Goal: Task Accomplishment & Management: Complete application form

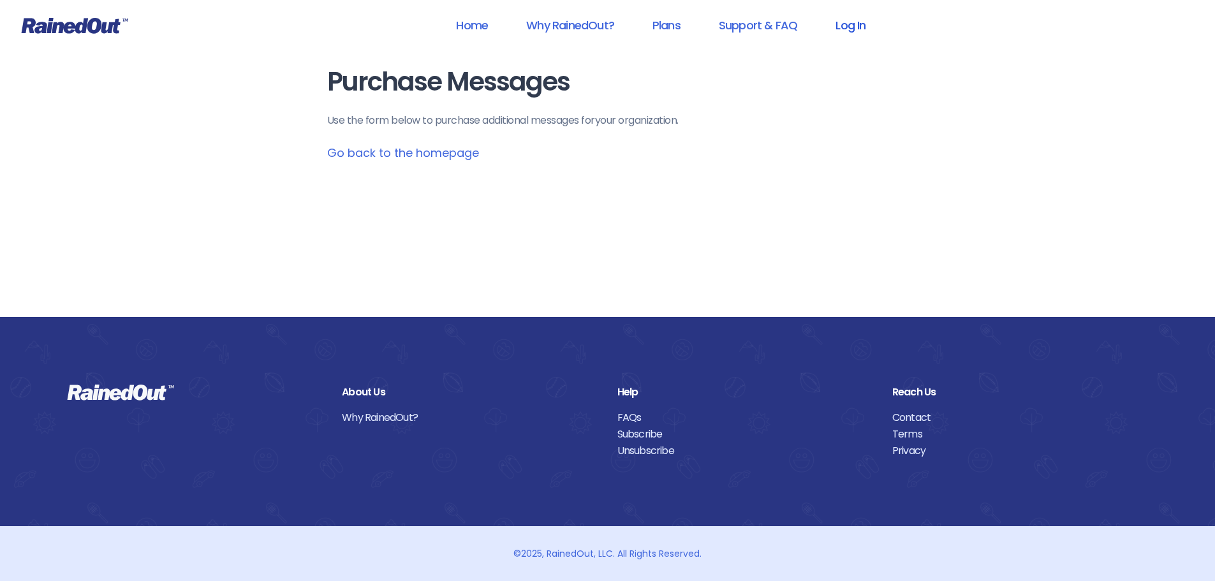
click at [851, 26] on link "Log In" at bounding box center [850, 25] width 63 height 29
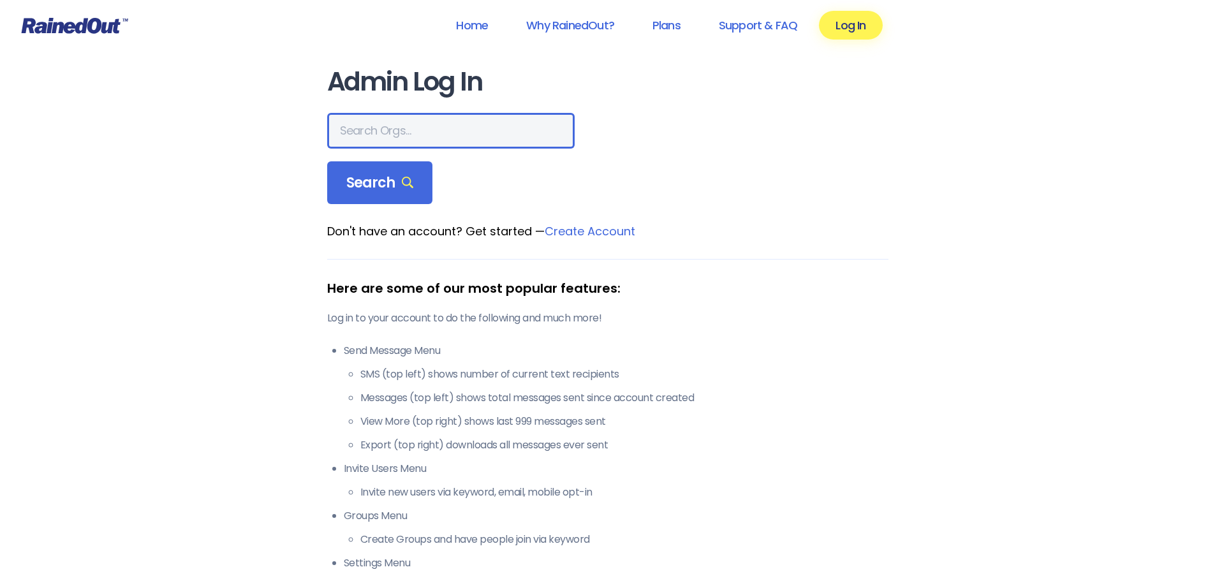
click at [391, 140] on input "text" at bounding box center [450, 131] width 247 height 36
type input "[PERSON_NAME] Brands"
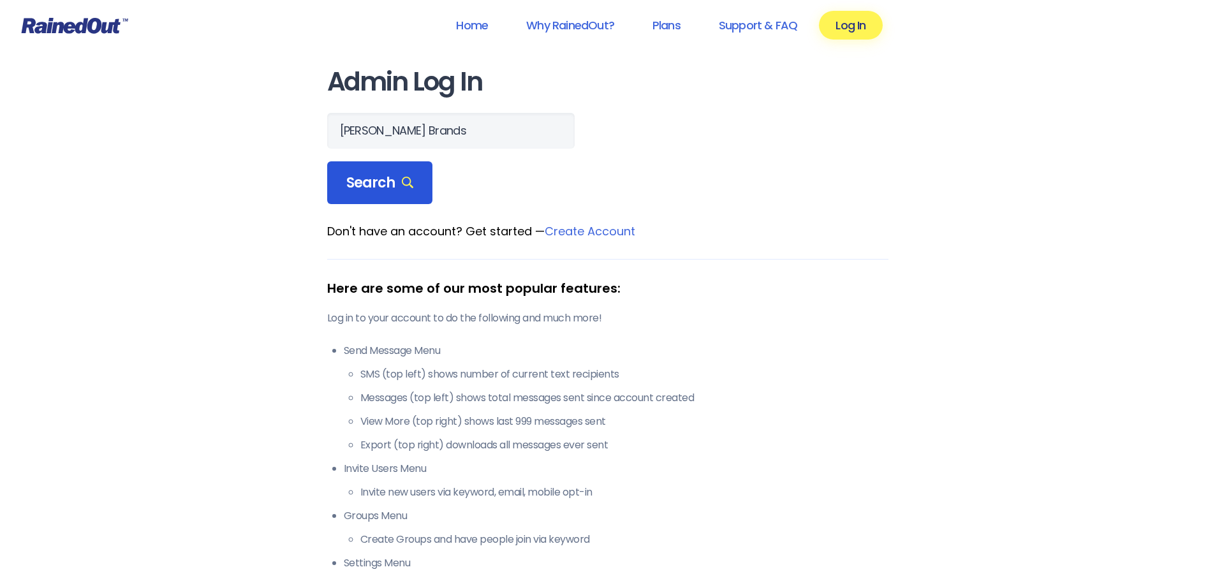
click at [400, 189] on span "Search" at bounding box center [380, 183] width 68 height 18
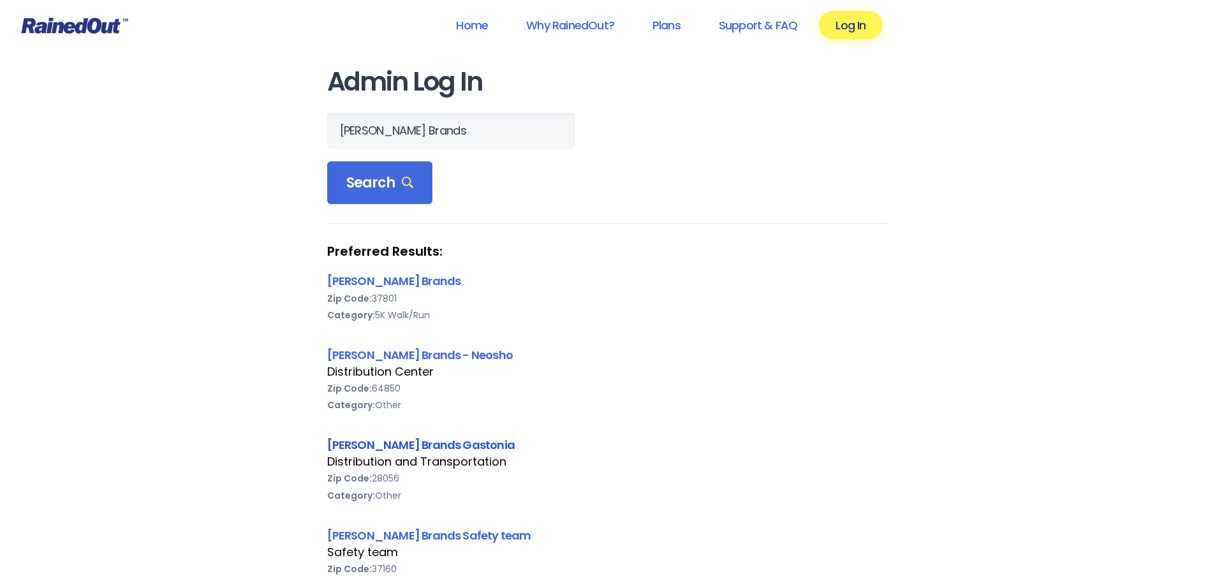
click at [363, 446] on link "[PERSON_NAME] Brands Gastonia" at bounding box center [421, 445] width 188 height 16
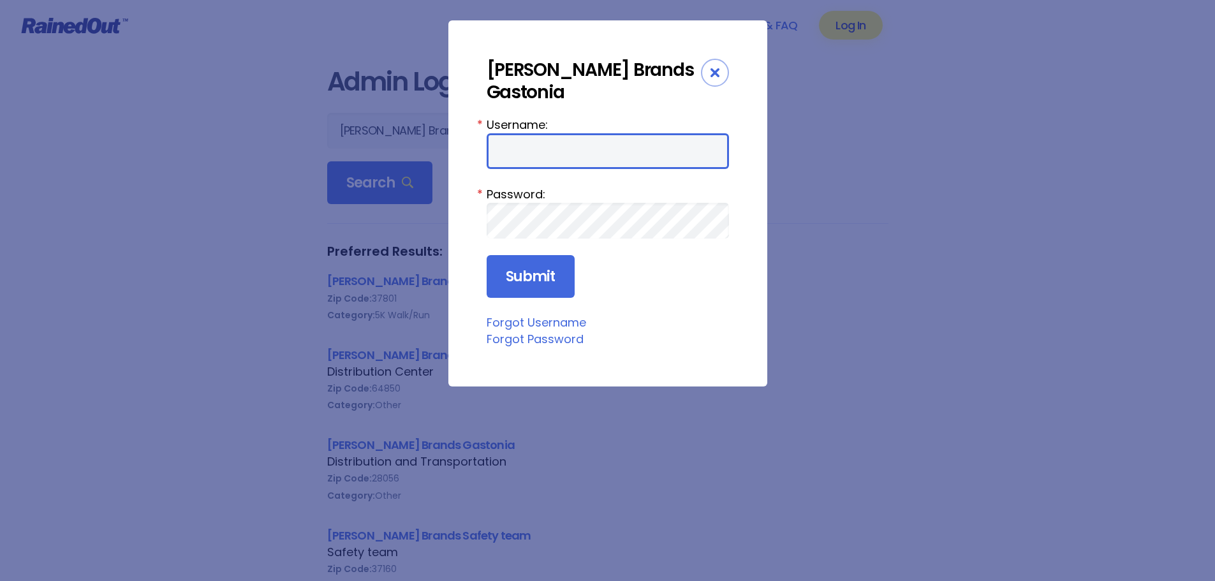
click at [560, 135] on input "Username:" at bounding box center [608, 151] width 242 height 36
type input "[PERSON_NAME][EMAIL_ADDRESS][PERSON_NAME][DOMAIN_NAME]"
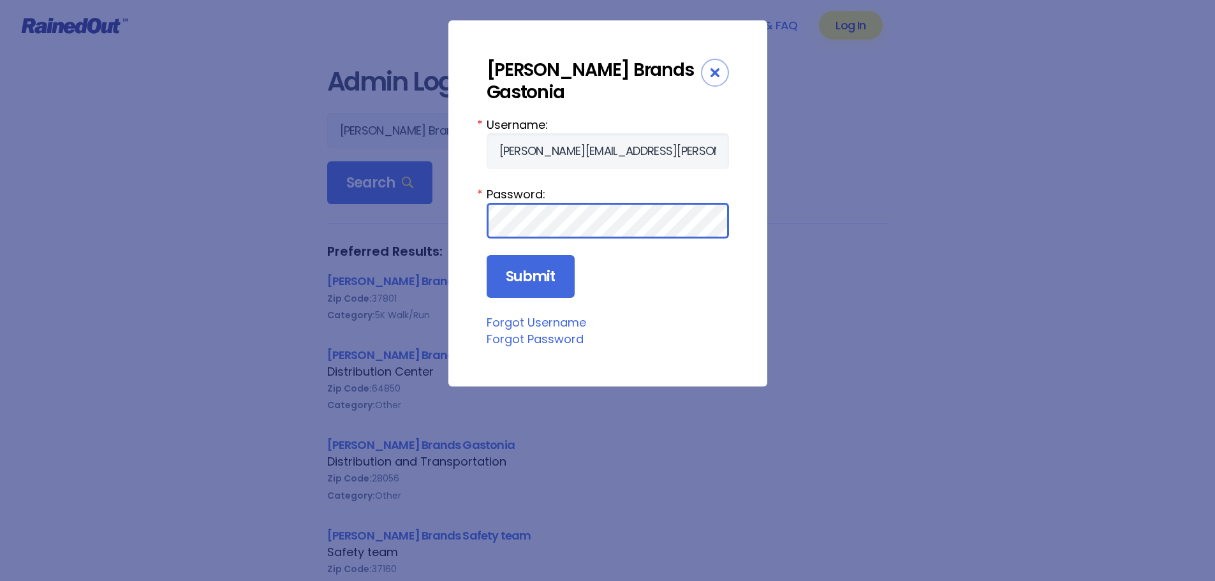
click at [487, 255] on input "Submit" at bounding box center [531, 276] width 88 height 43
